Goal: Task Accomplishment & Management: Manage account settings

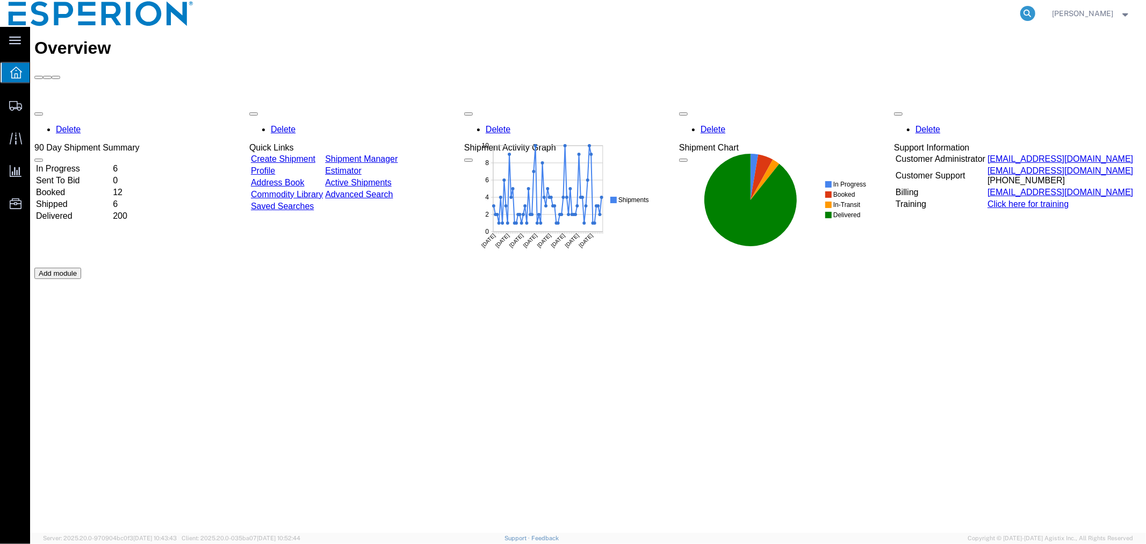
click at [1025, 9] on icon at bounding box center [1028, 13] width 15 height 15
click at [971, 11] on input "search" at bounding box center [857, 14] width 327 height 26
paste input "56968046"
type input "56968046"
click at [1039, 23] on nav "56968046 Alexandra Breaux" at bounding box center [577, 13] width 1139 height 27
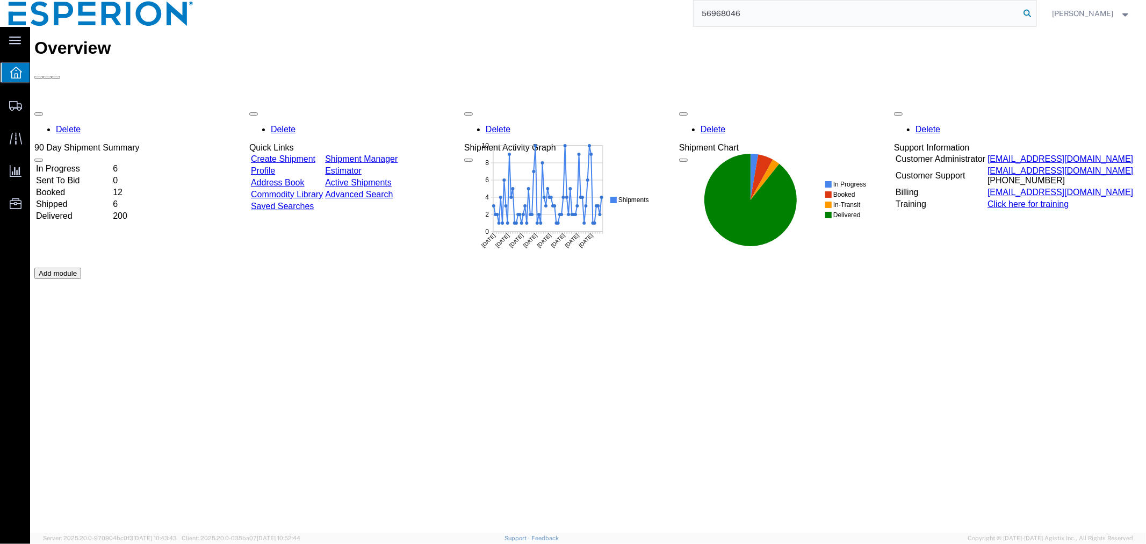
click at [1022, 12] on icon at bounding box center [1028, 13] width 15 height 15
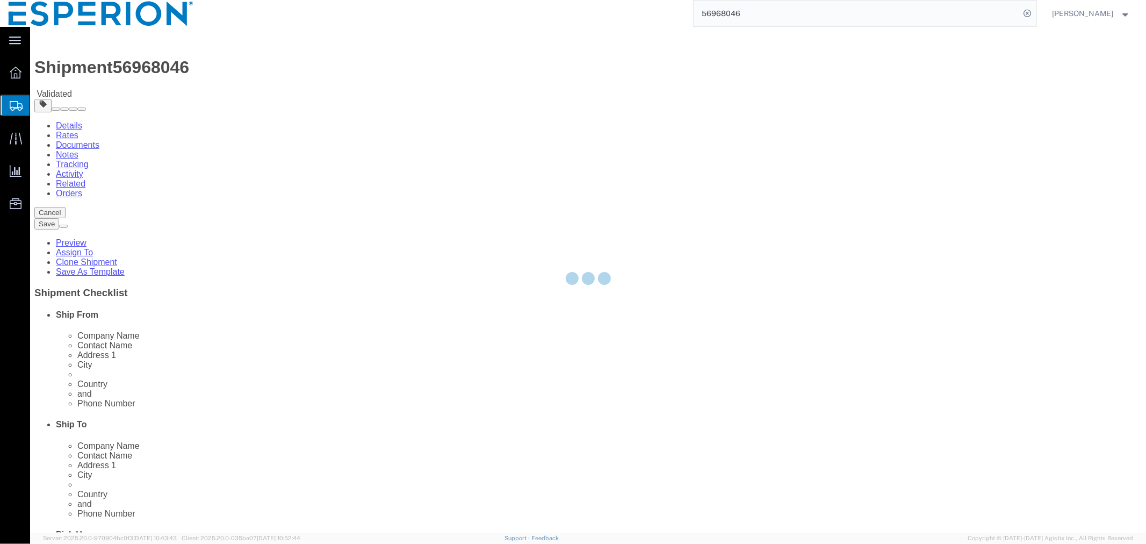
select select
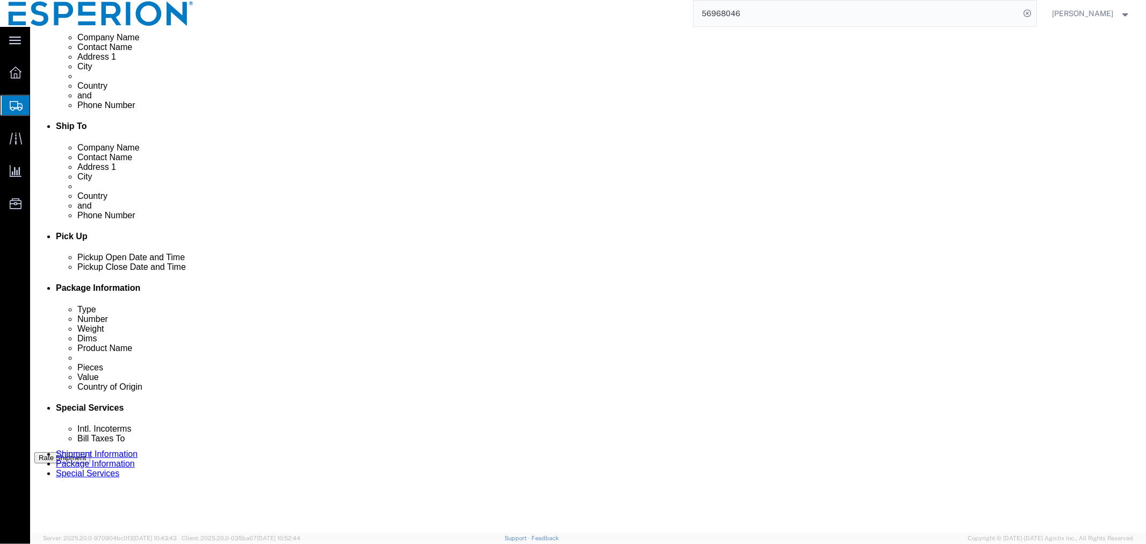
scroll to position [442, 0]
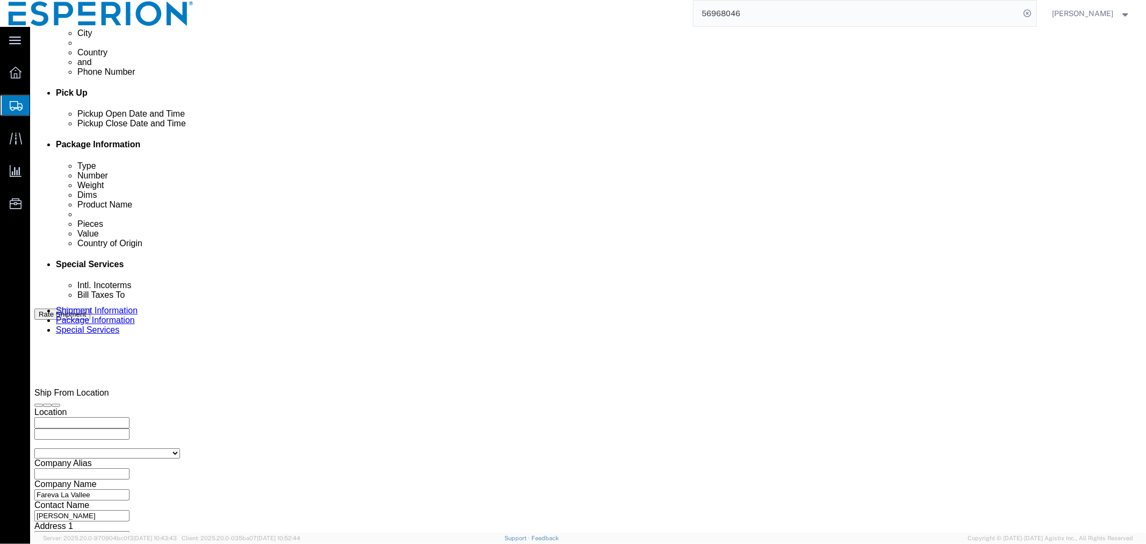
click button "Continue"
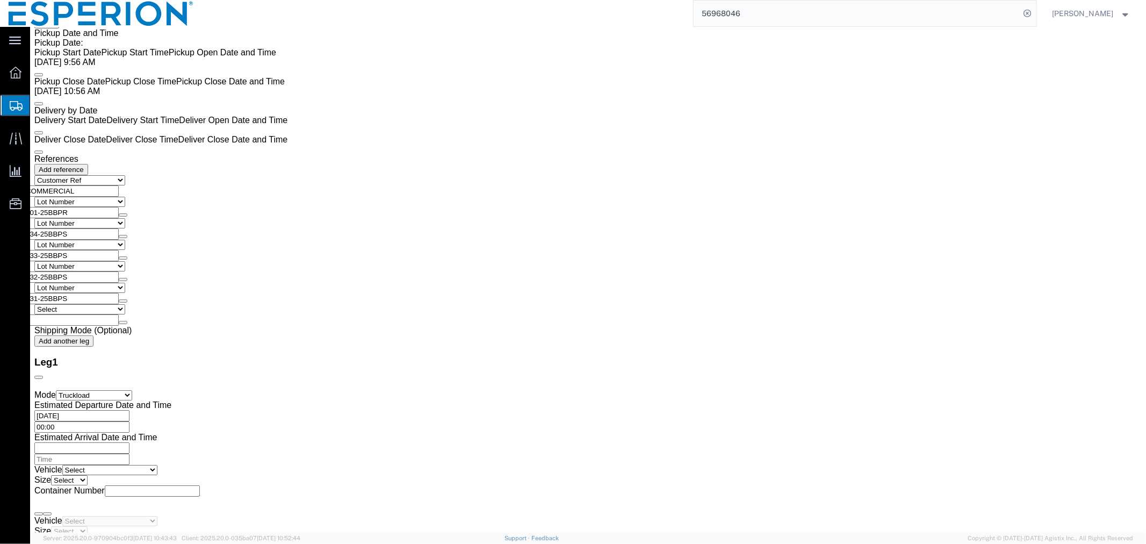
scroll to position [2269, 0]
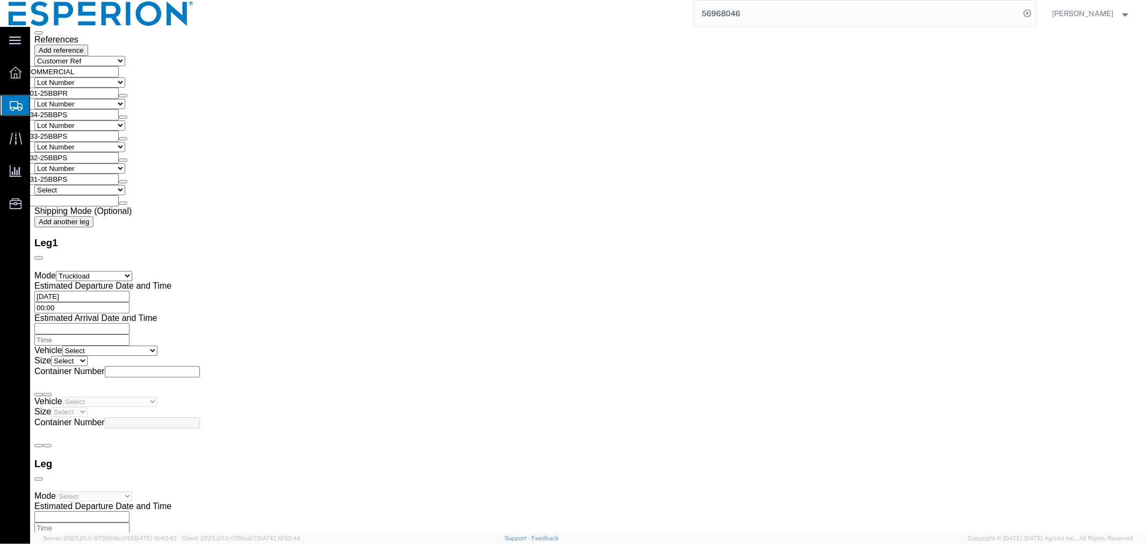
click button "Continue"
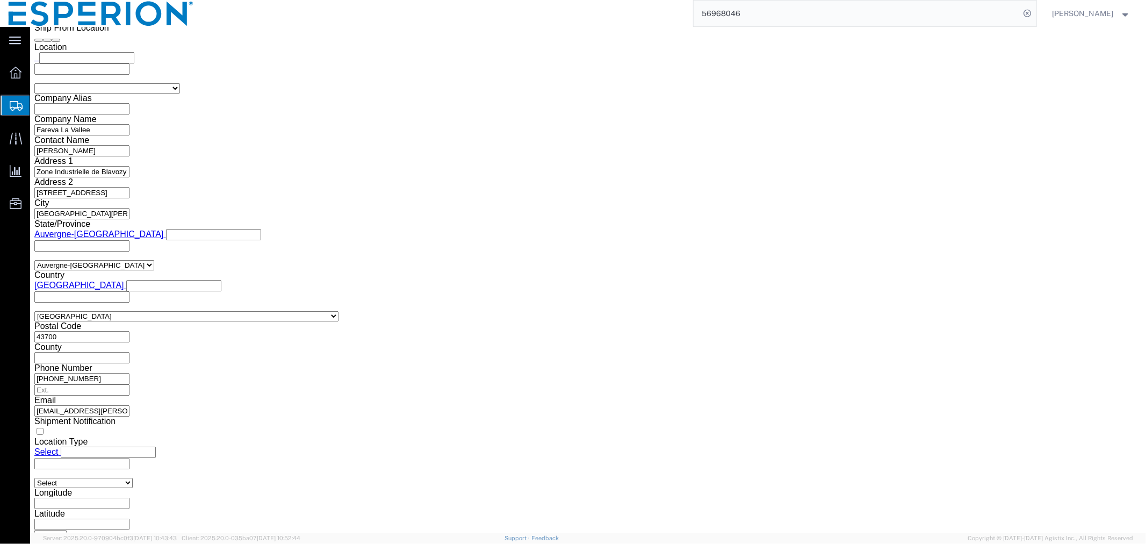
scroll to position [1045, 0]
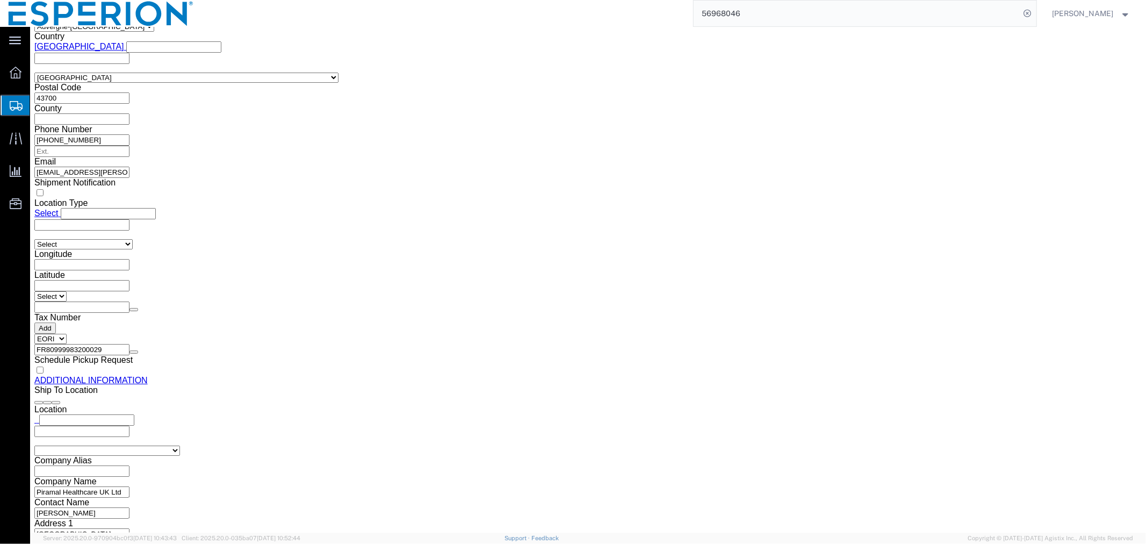
click button "Rate Shipment"
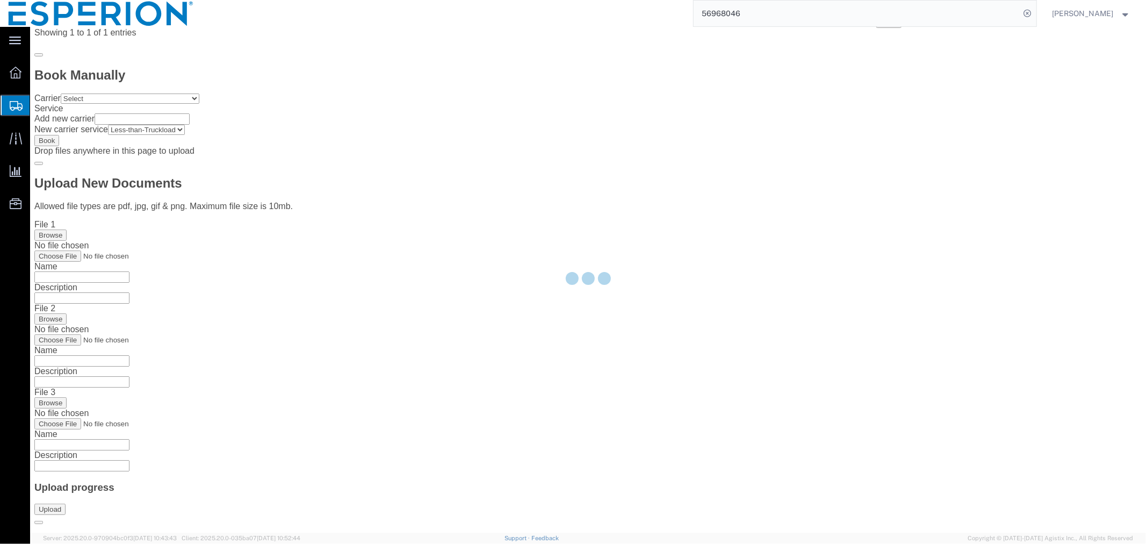
scroll to position [0, 0]
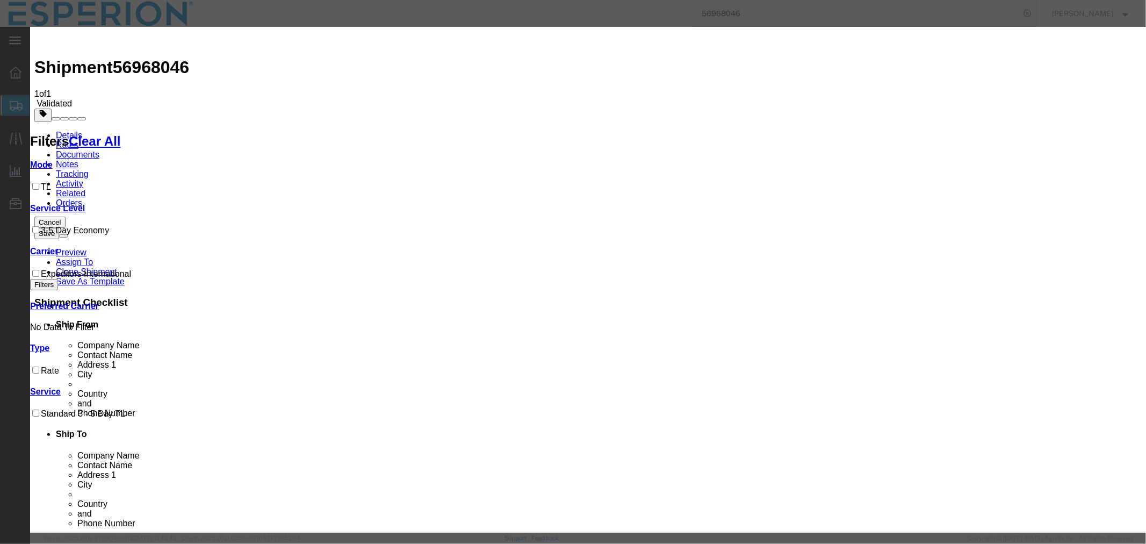
select select "59"
select select "1000"
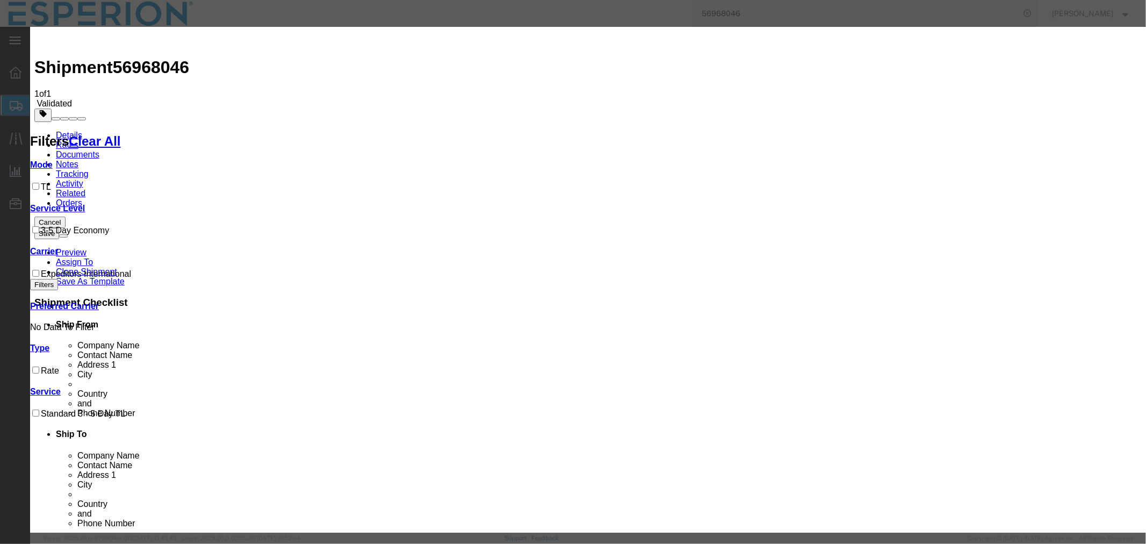
paste input "BK07525551"
type input "BK07525551"
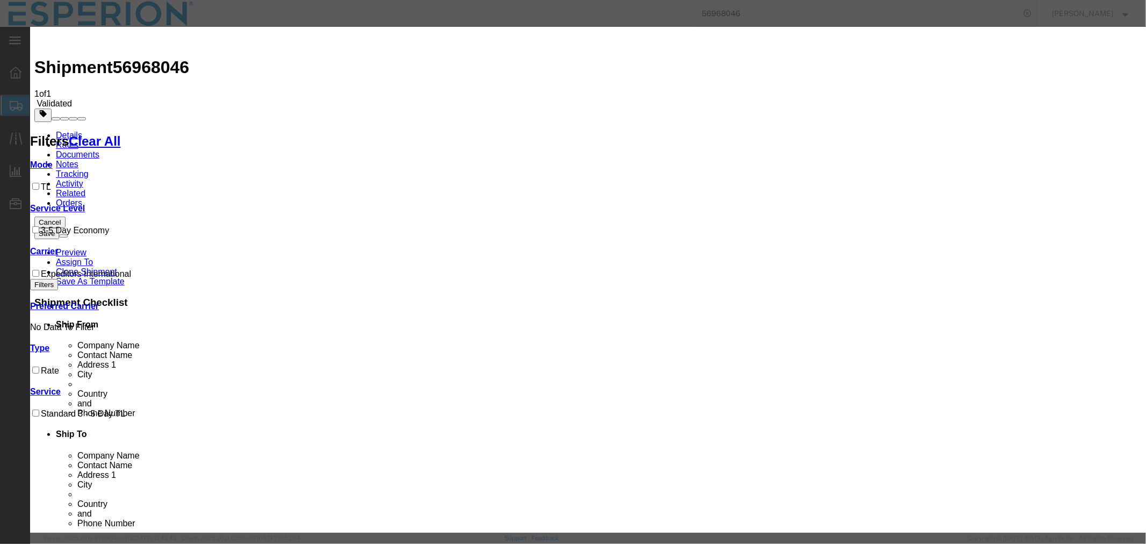
type input "abreaux"
type input "6666666666"
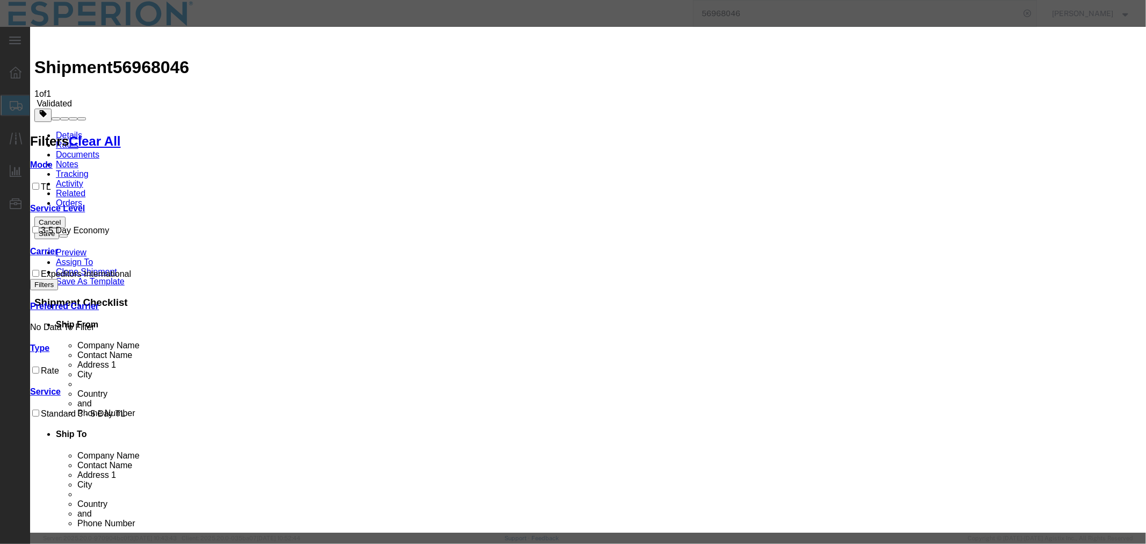
type input "10/02/2025"
select select "0900"
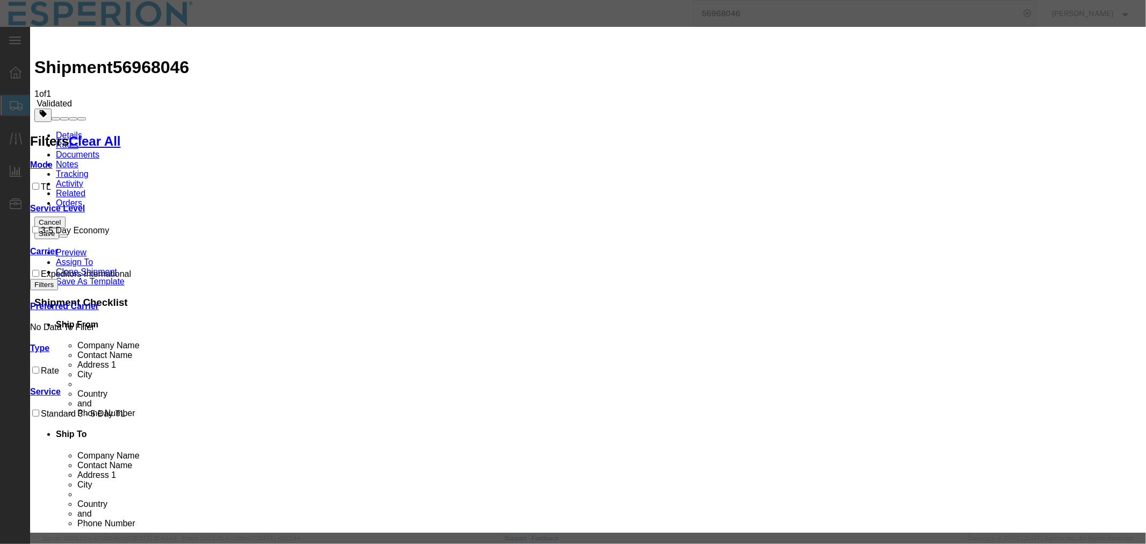
type input "10/06/2025"
select select "0900"
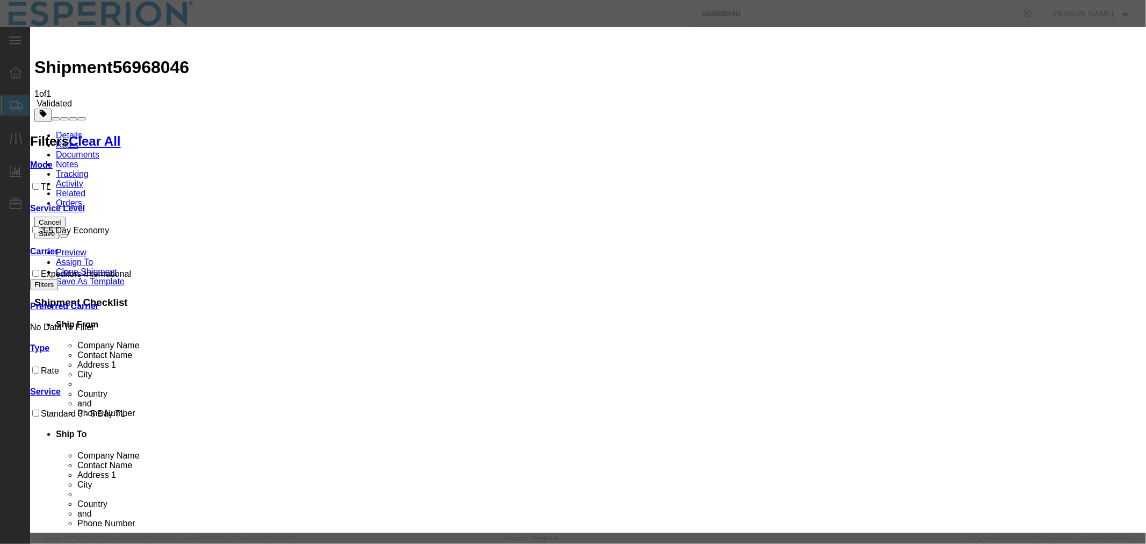
select select "INTRANST"
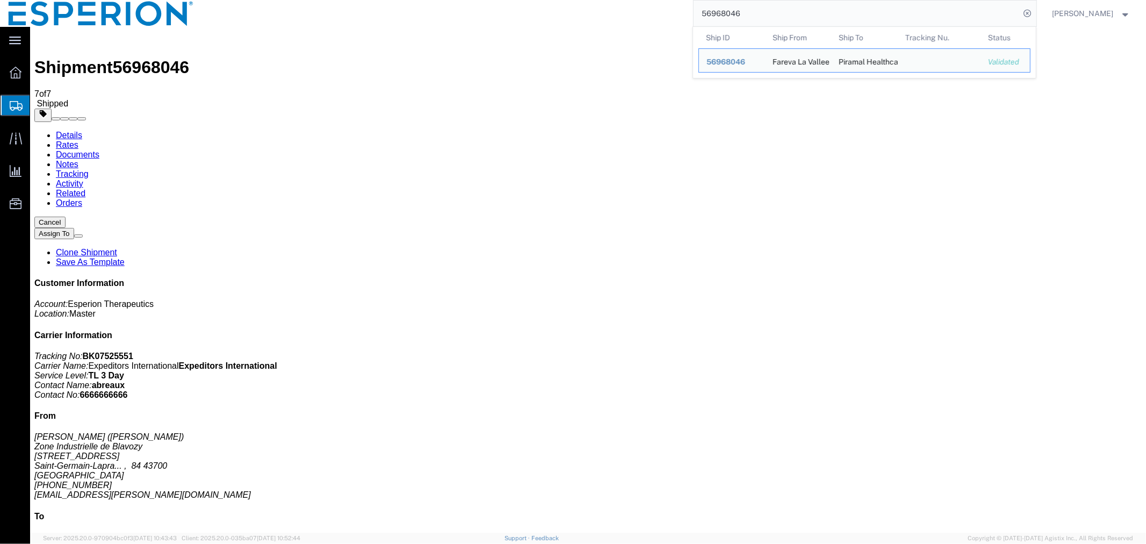
drag, startPoint x: 762, startPoint y: 20, endPoint x: 667, endPoint y: 19, distance: 94.6
click at [667, 19] on div "56968046 Ship ID Ship From Ship To Tracking Nu. Status Ship ID 56968046 Ship Fr…" at bounding box center [619, 13] width 835 height 27
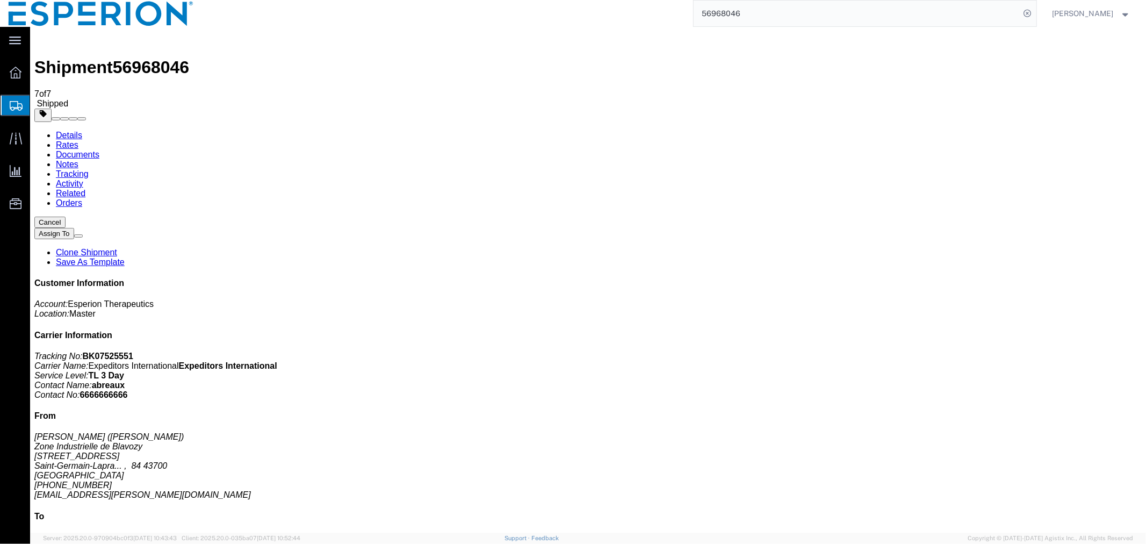
paste input "880569"
type input "56880569"
click at [1024, 9] on icon at bounding box center [1028, 13] width 15 height 15
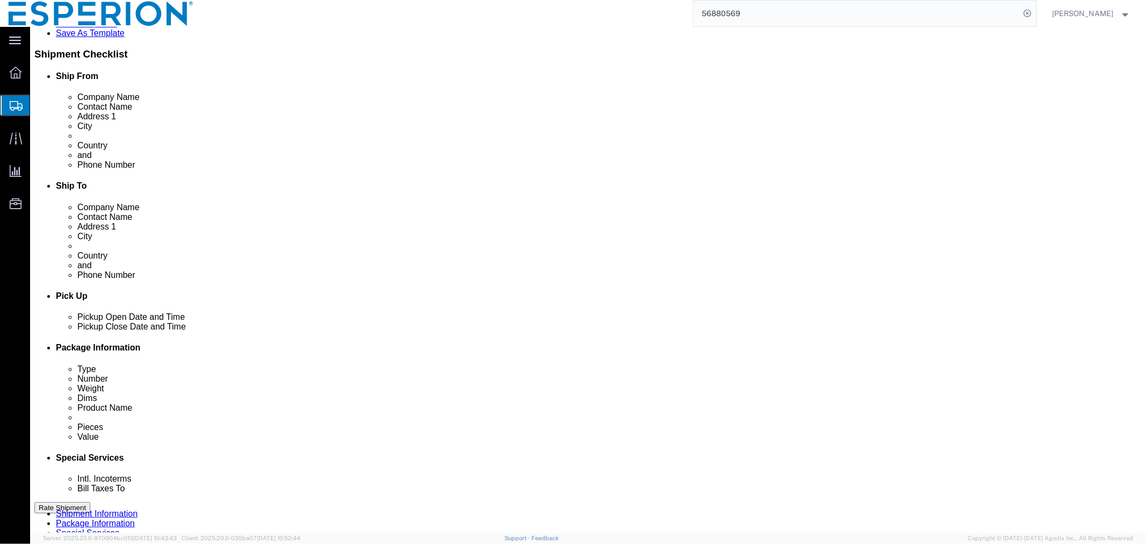
scroll to position [358, 0]
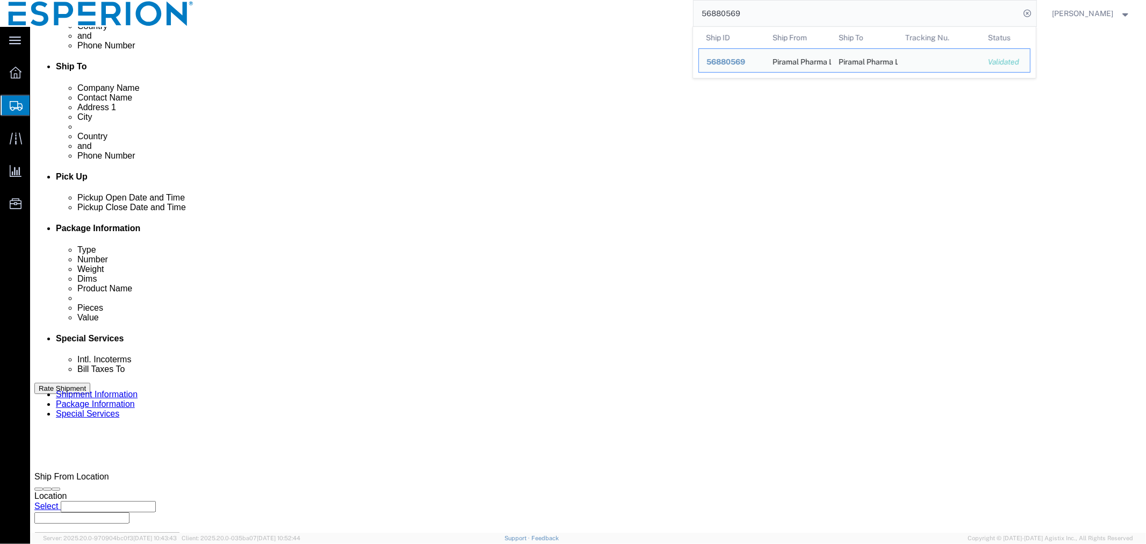
click div "Oct 03 2025 10:04 AM"
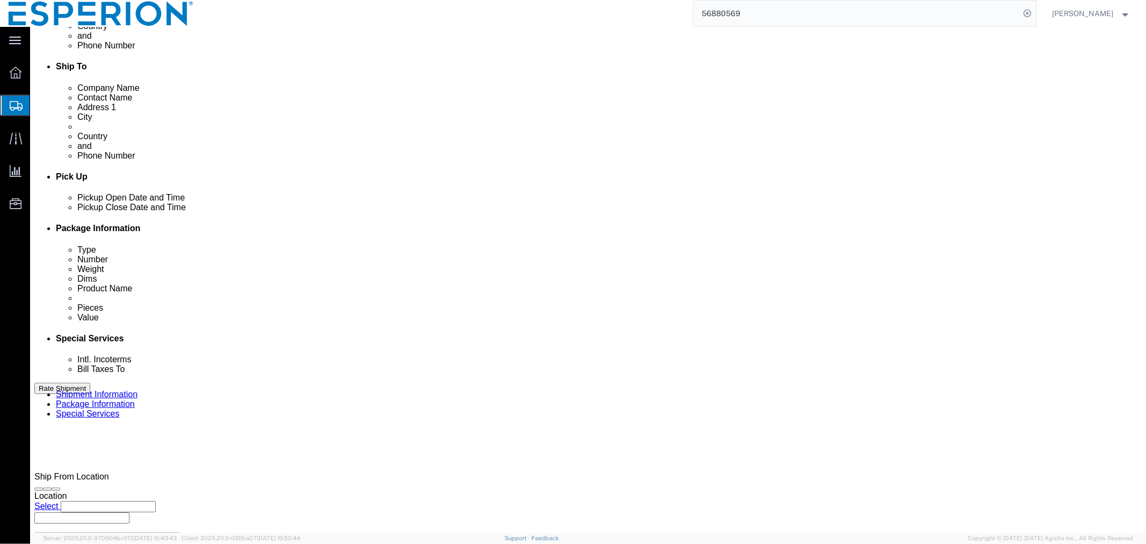
click span
click button "Apply"
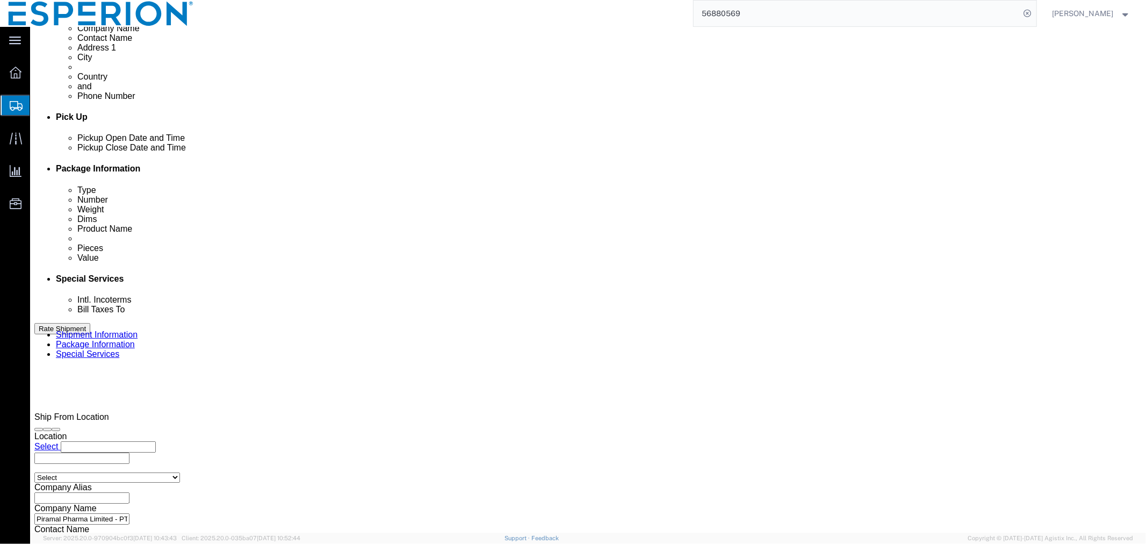
scroll to position [421, 0]
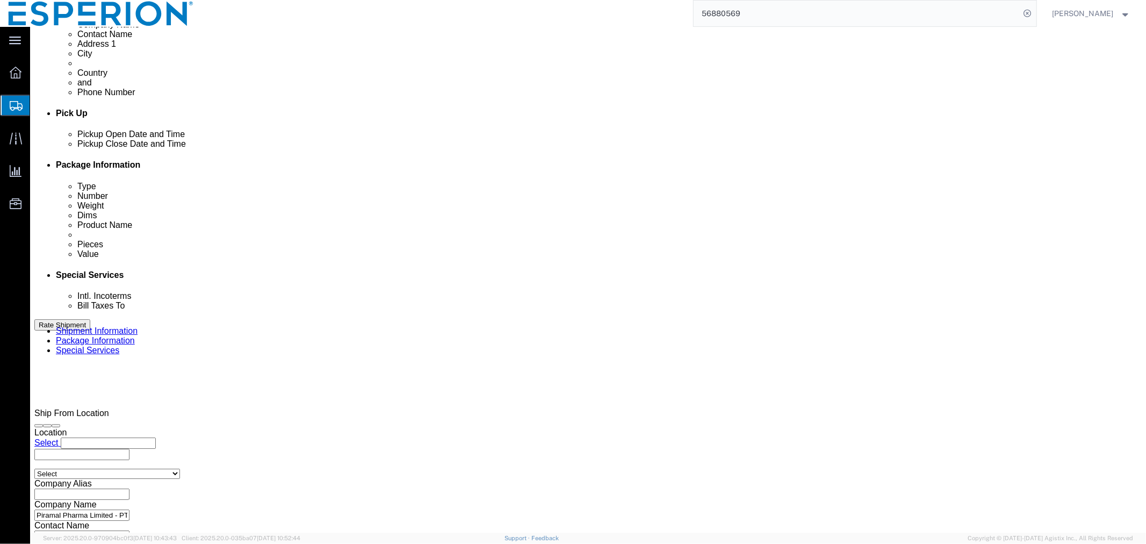
click button "Continue"
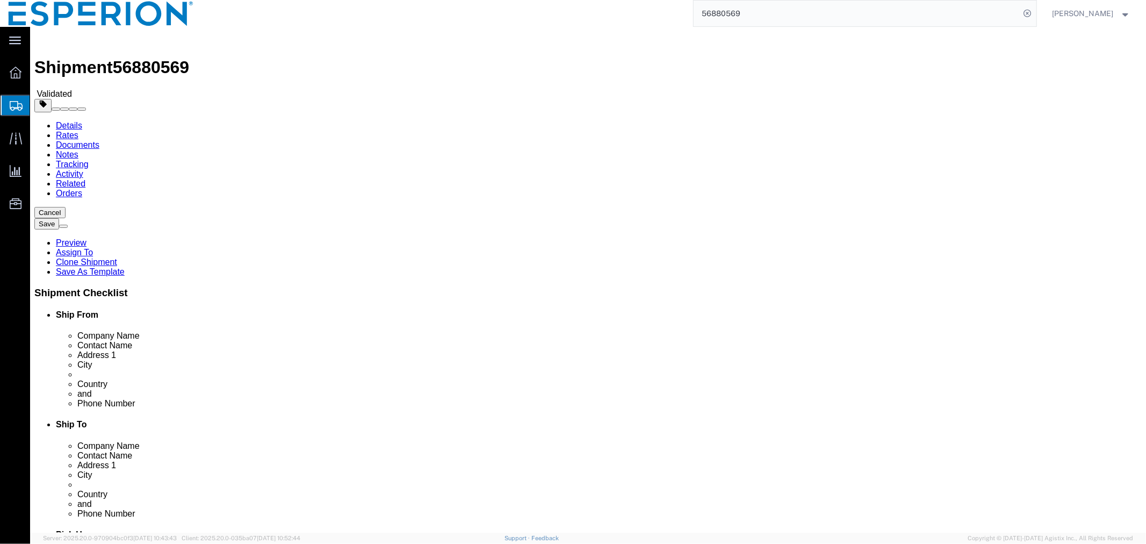
click button "Continue"
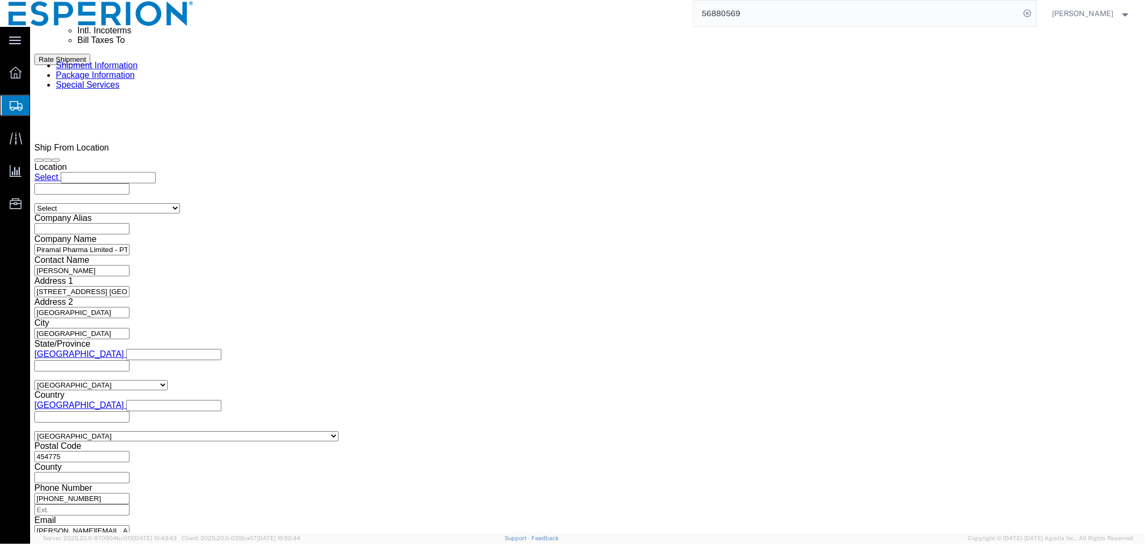
scroll to position [627, 0]
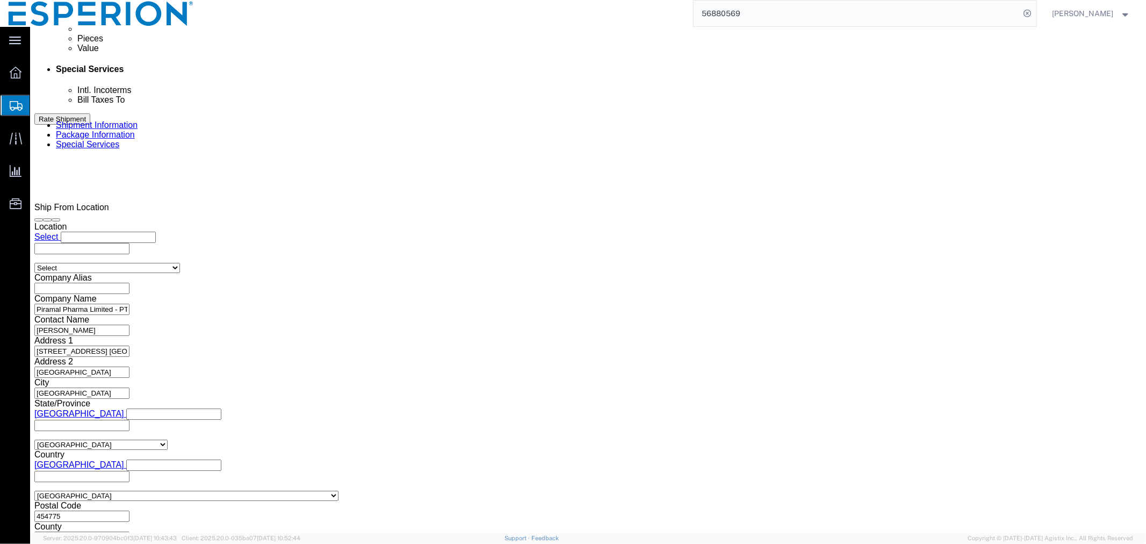
click button "Rate Shipment"
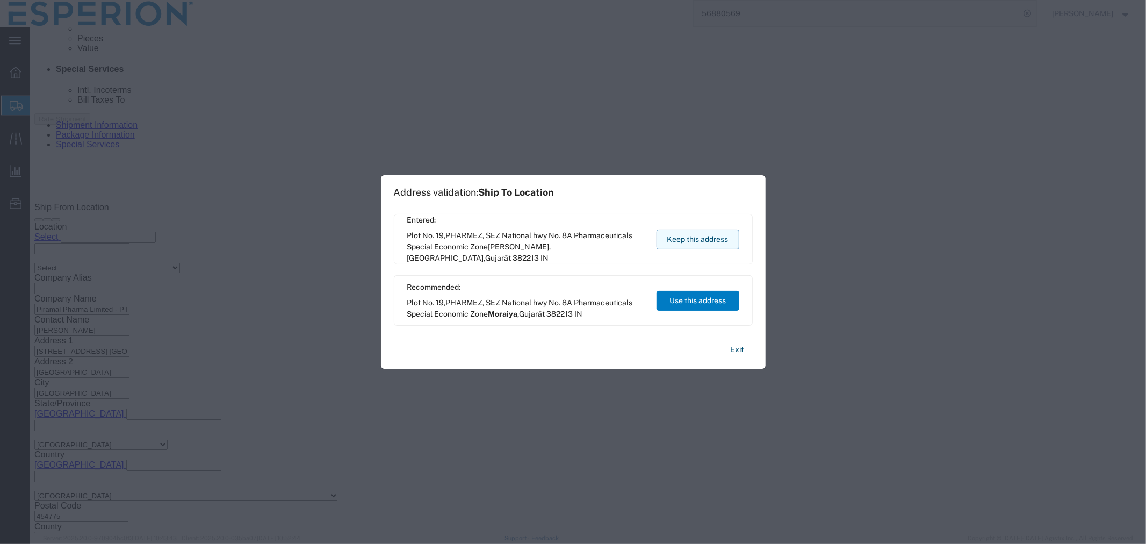
click at [722, 239] on button "Keep this address" at bounding box center [698, 239] width 83 height 20
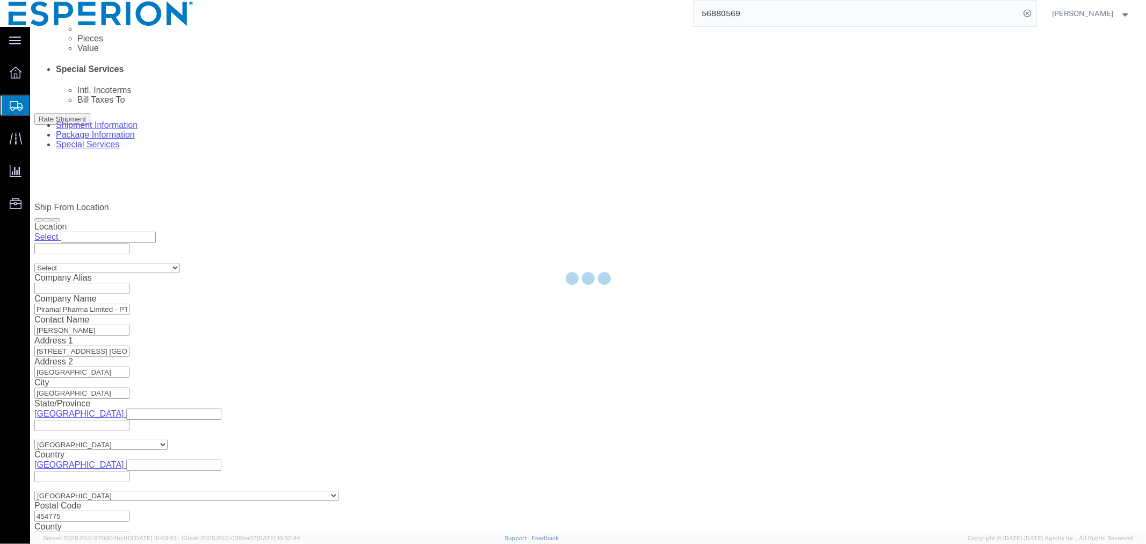
scroll to position [0, 0]
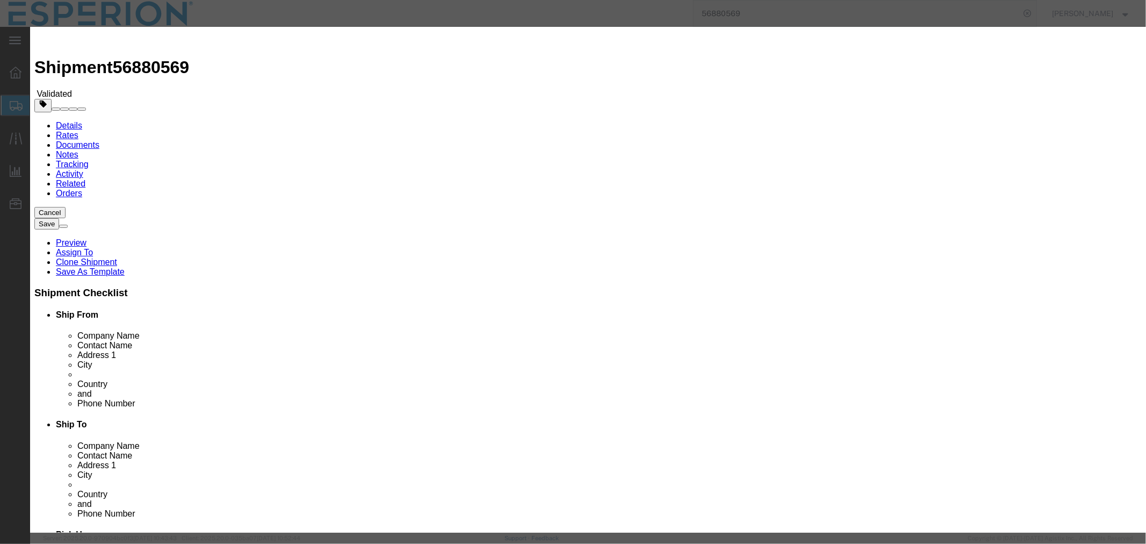
select select "59"
select select "2129"
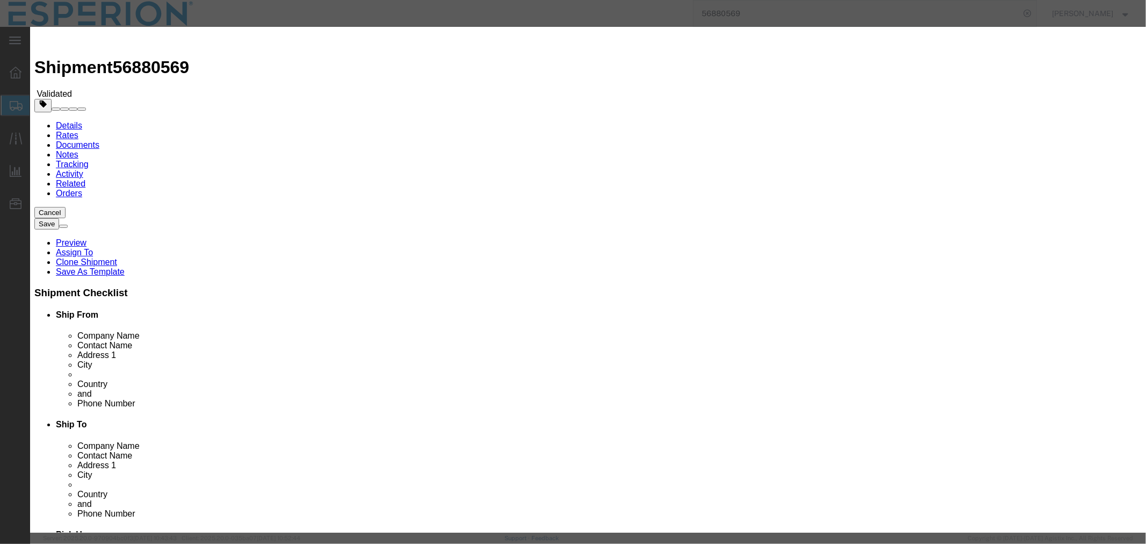
paste input "6419 7842 3990"
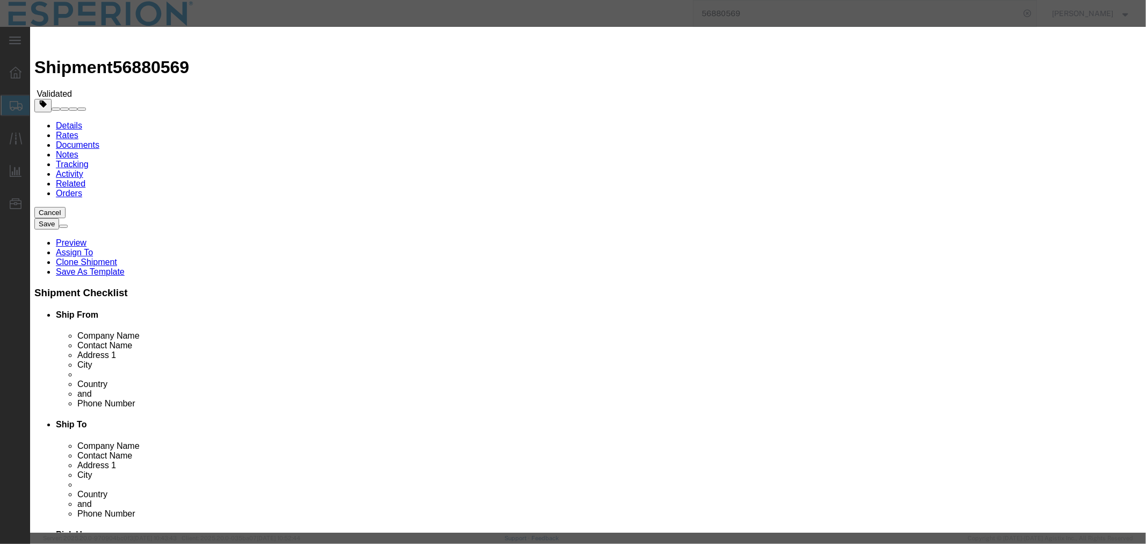
type input "641978423990"
select select "0900"
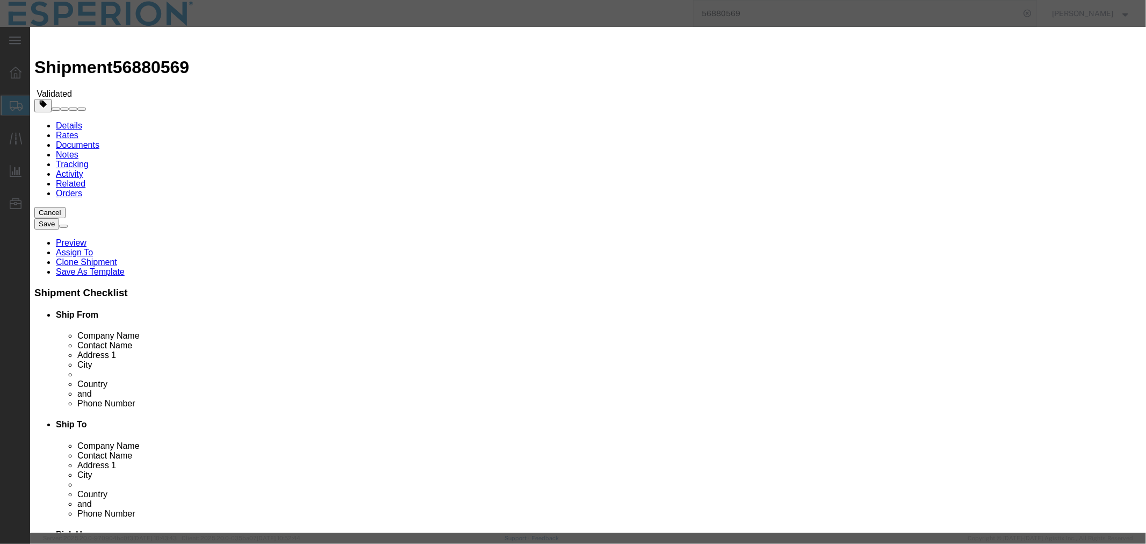
type input "10/29/2025"
select select "0900"
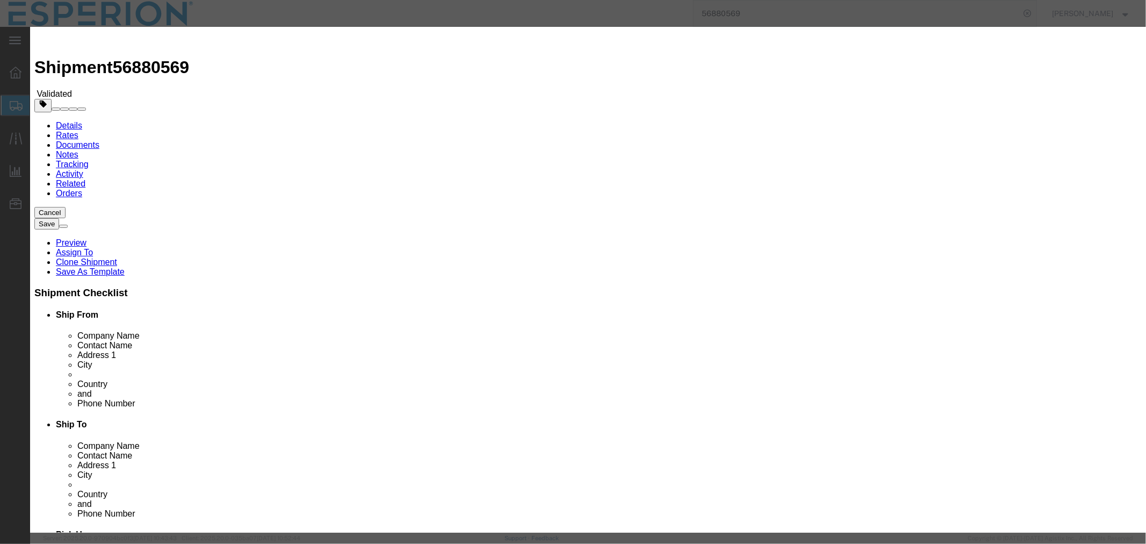
select select "DELIVRED"
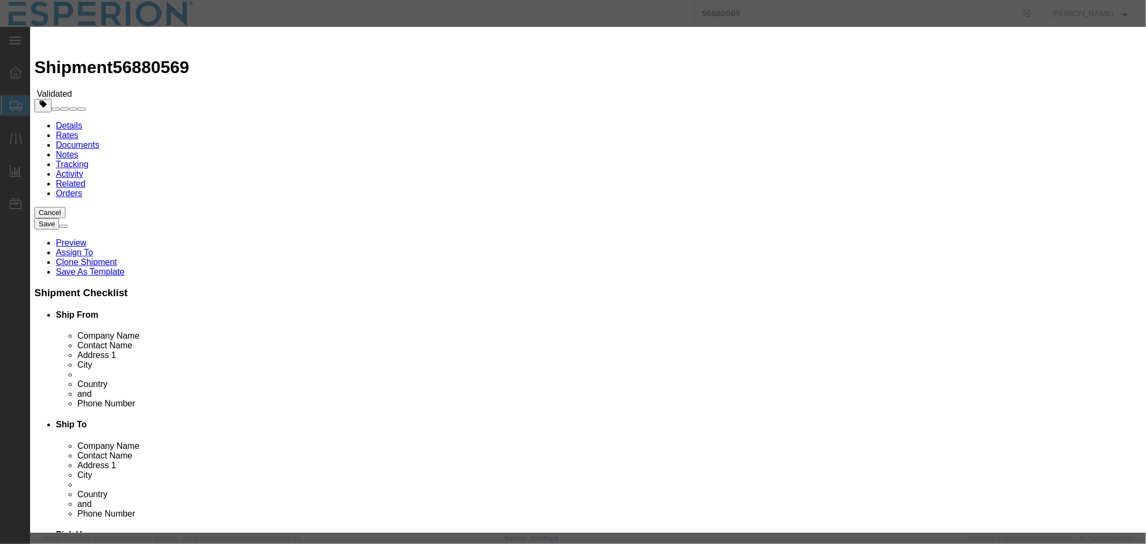
type input "ABREAUX"
type input "6666666666"
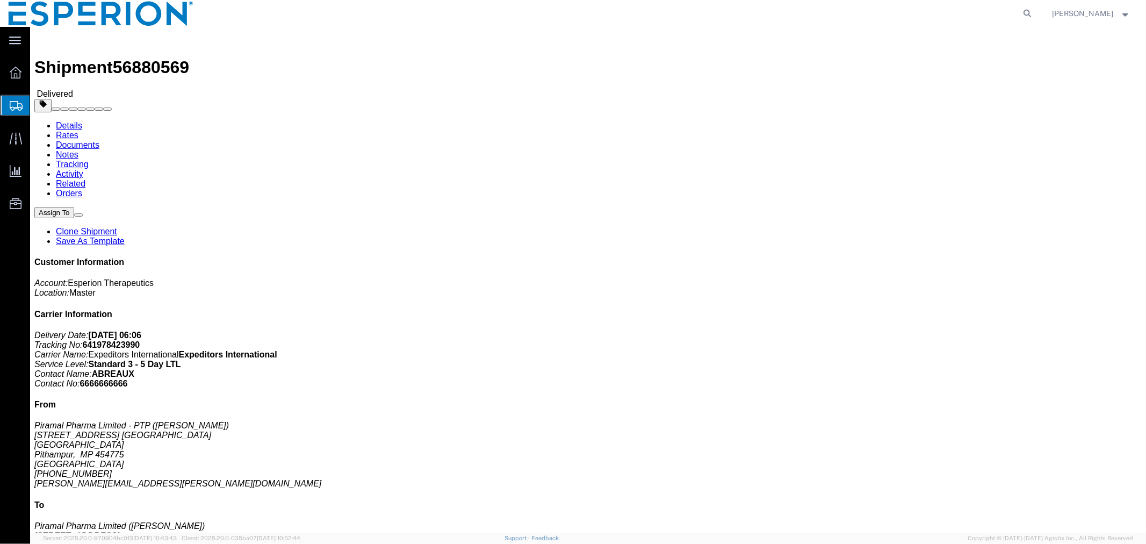
click link "Documents"
